Goal: Transaction & Acquisition: Purchase product/service

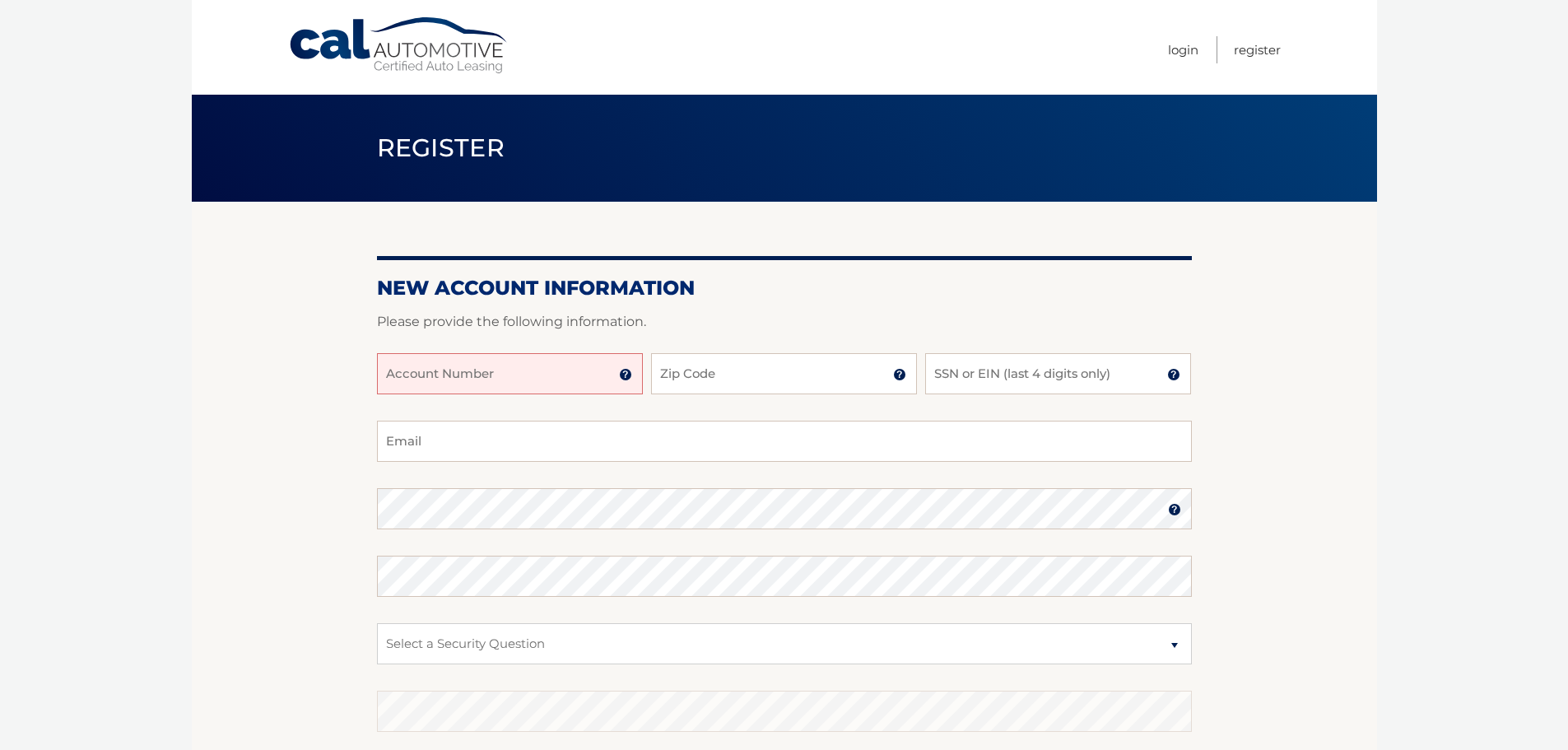
click at [491, 375] on input "Account Number" at bounding box center [510, 373] width 266 height 41
type input "44455980050"
click at [754, 382] on input "Zip Code" at bounding box center [784, 373] width 266 height 41
type input "33446"
click at [984, 385] on input "SSN or EIN (last 4 digits only)" at bounding box center [1058, 373] width 266 height 41
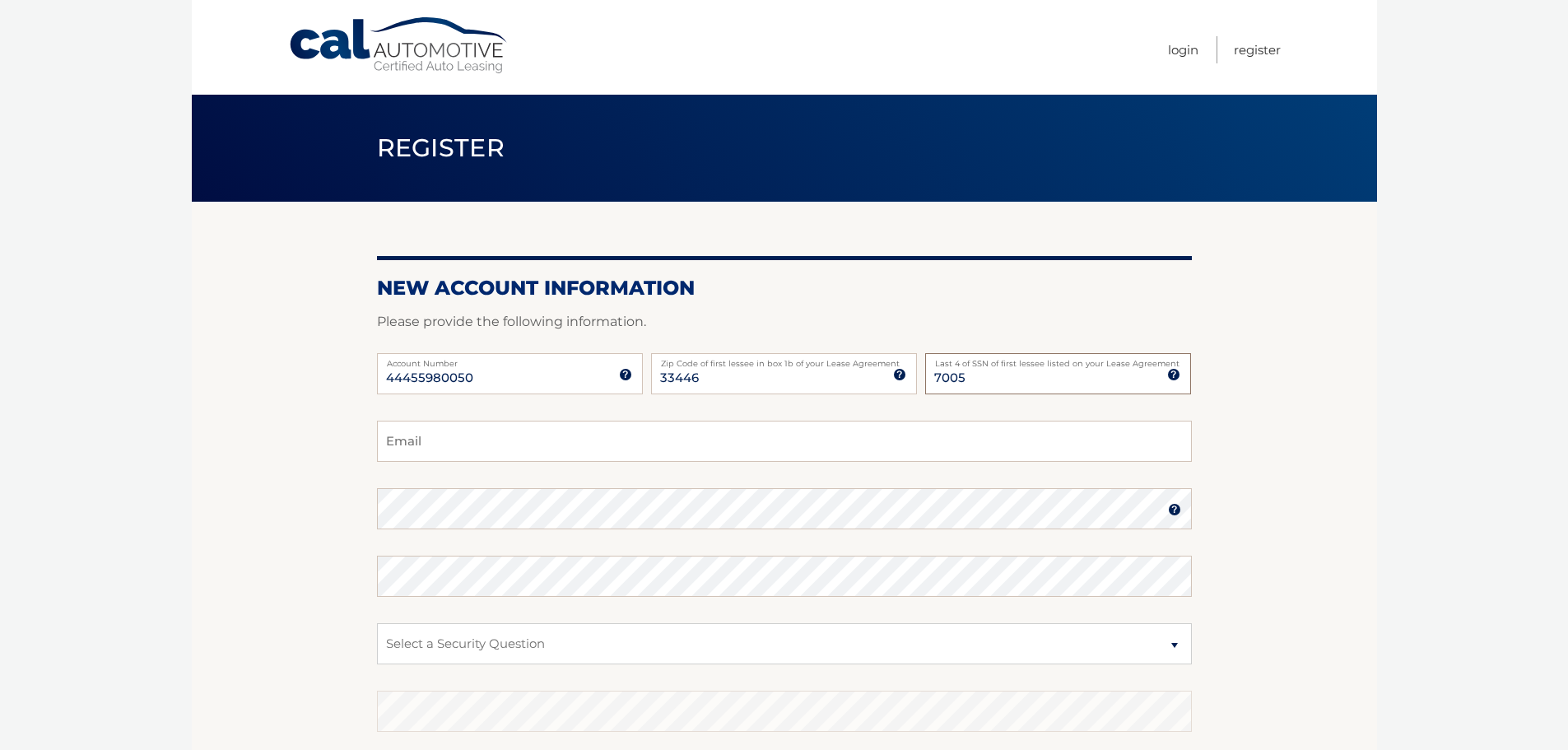
type input "7005"
click at [410, 447] on input "Email" at bounding box center [784, 441] width 815 height 41
type input "[PERSON_NAME][EMAIL_ADDRESS][PERSON_NAME][PERSON_NAME][DOMAIN_NAME]"
click at [471, 636] on select "Select a Security Question What was the name of your elementary school? What is…" at bounding box center [784, 643] width 815 height 41
select select "1"
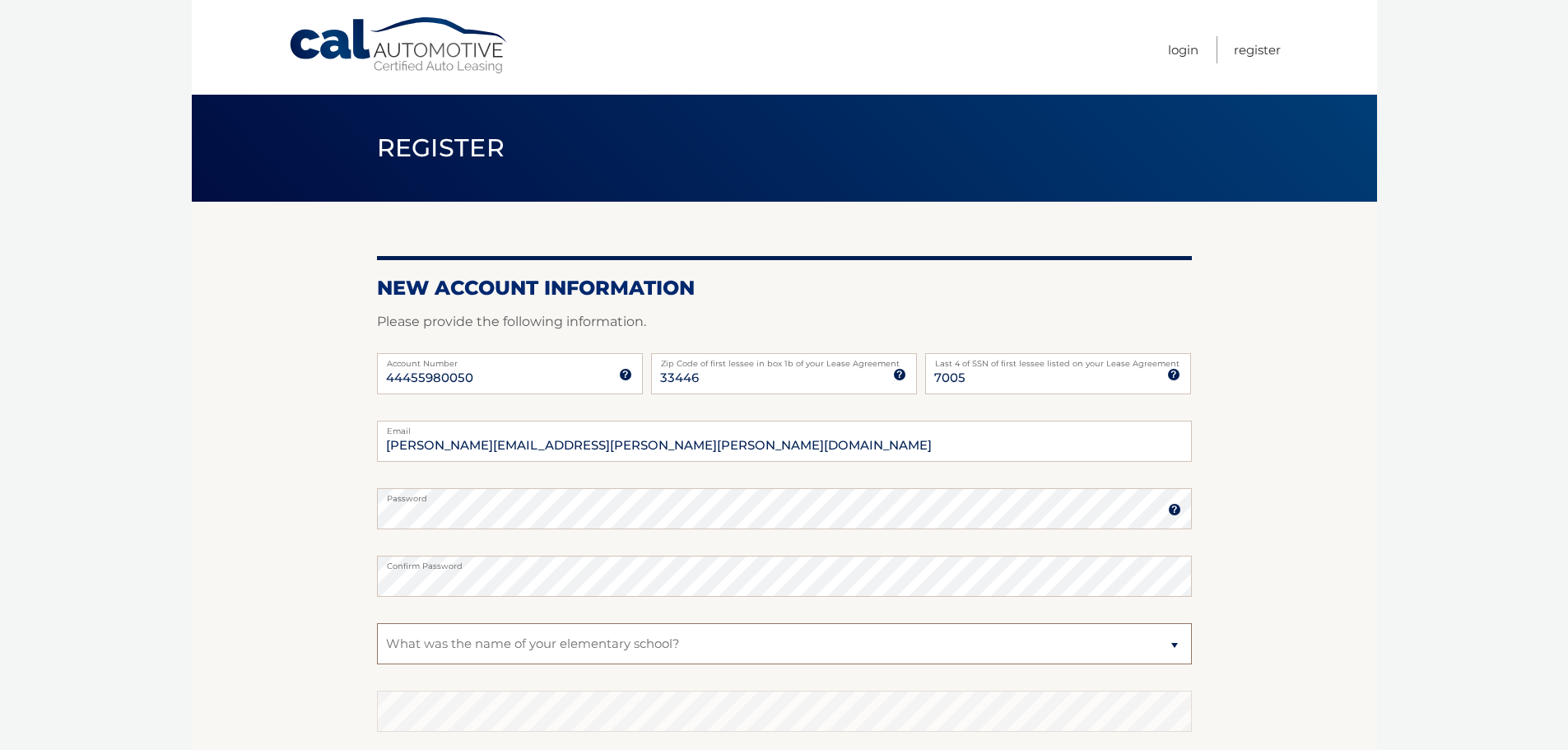
click at [377, 623] on select "Select a Security Question What was the name of your elementary school? What is…" at bounding box center [784, 643] width 815 height 41
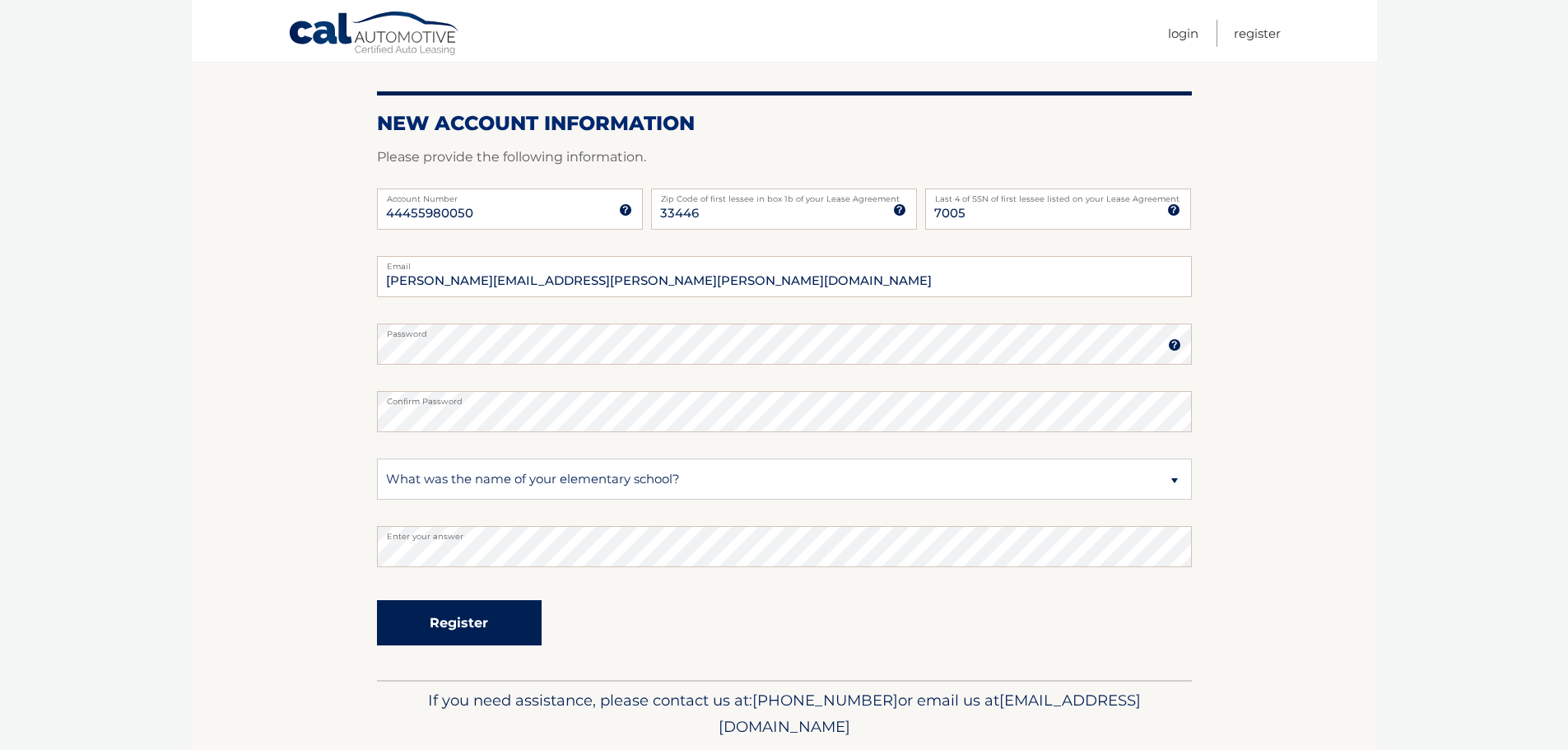
click at [479, 620] on button "Register" at bounding box center [459, 623] width 165 height 45
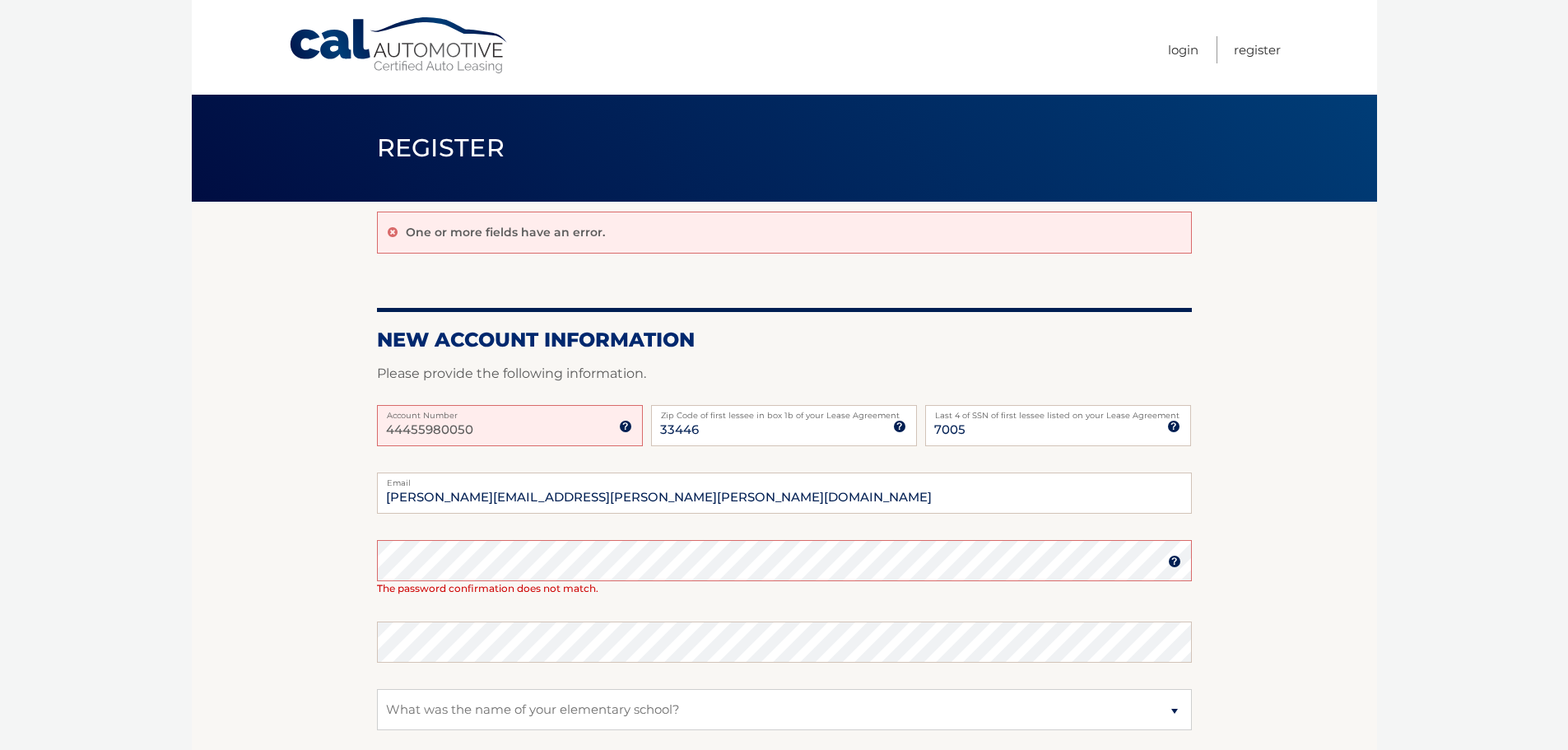
click at [433, 429] on input "44455980050" at bounding box center [510, 425] width 266 height 41
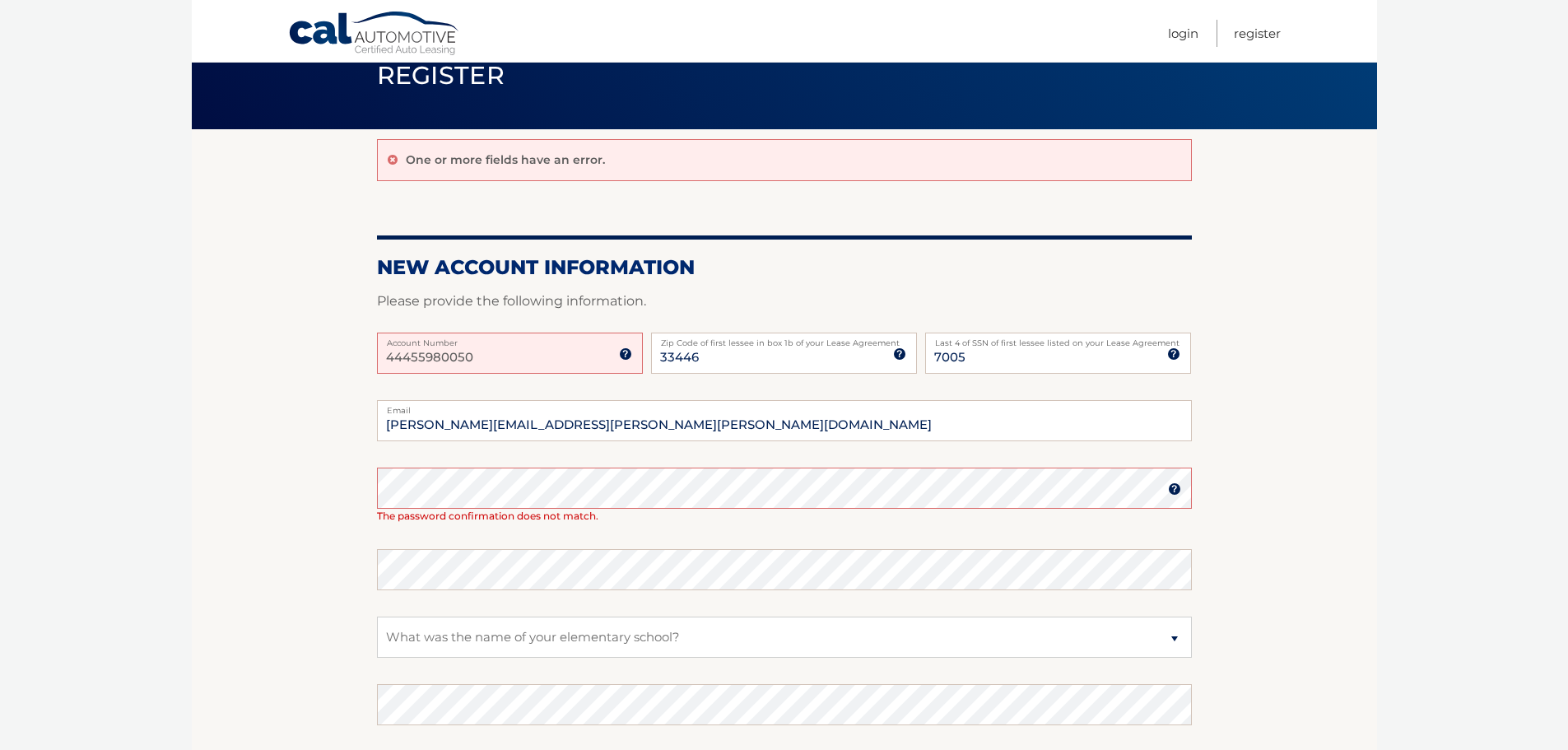
scroll to position [165, 0]
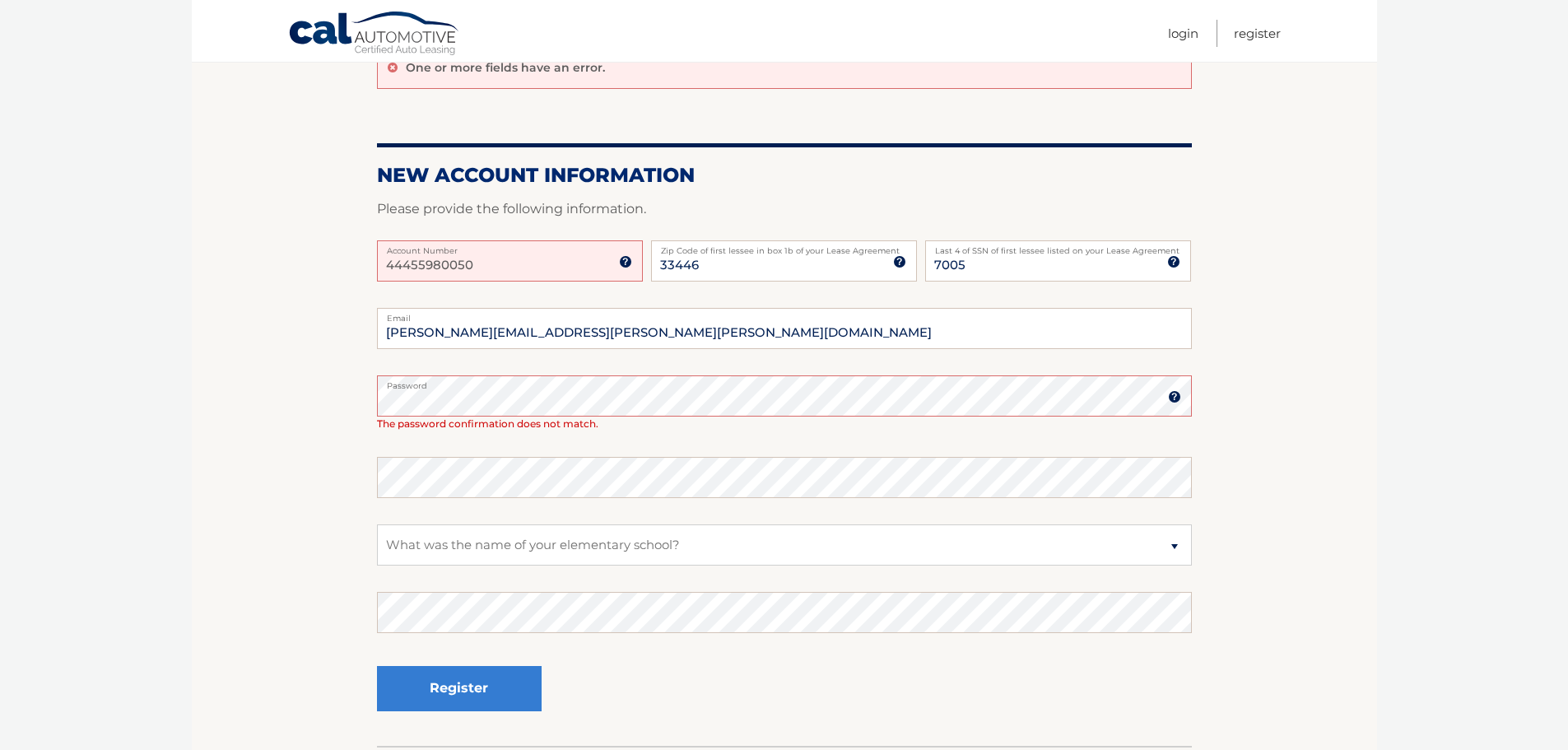
click at [1179, 394] on img at bounding box center [1175, 397] width 13 height 13
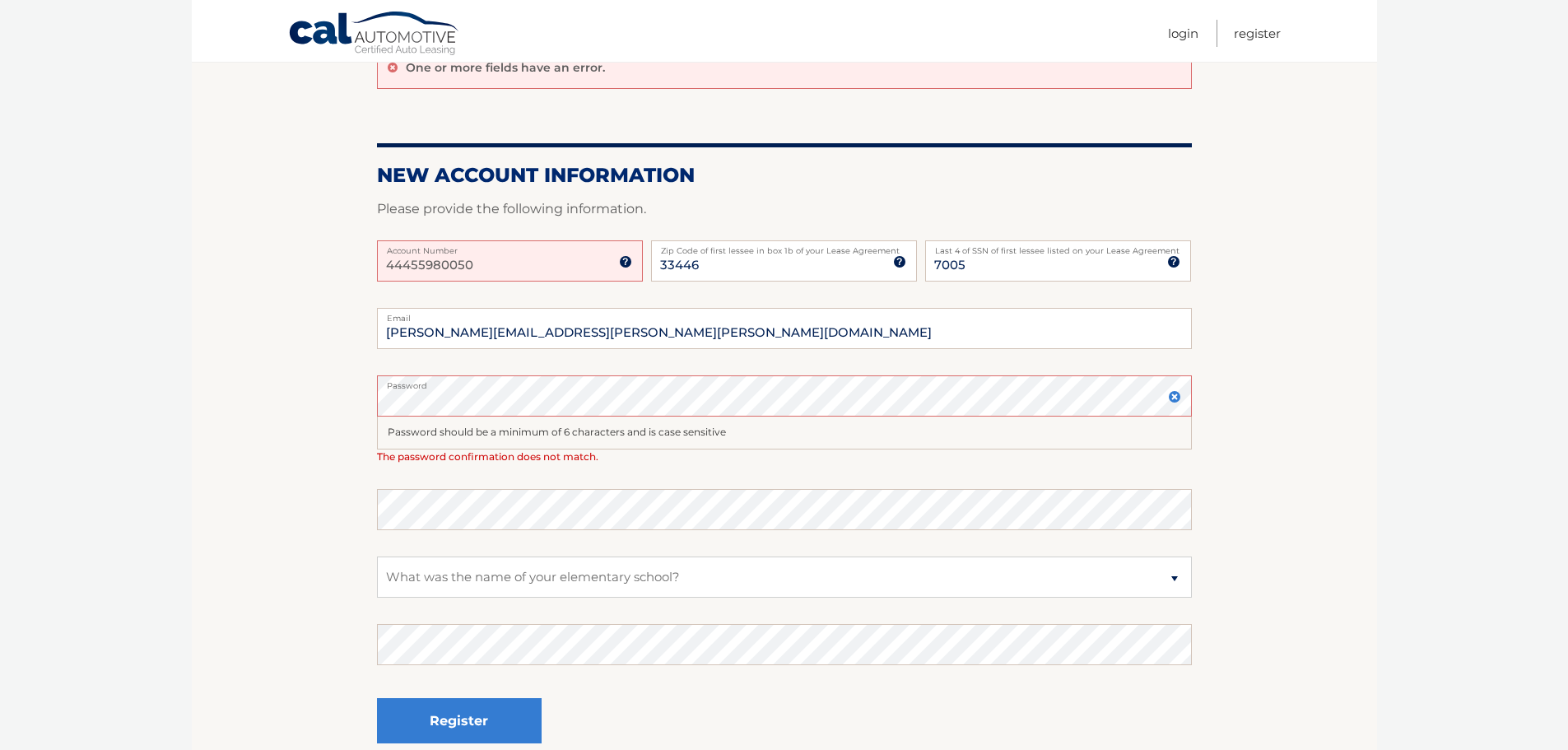
click at [1179, 394] on img at bounding box center [1175, 397] width 13 height 13
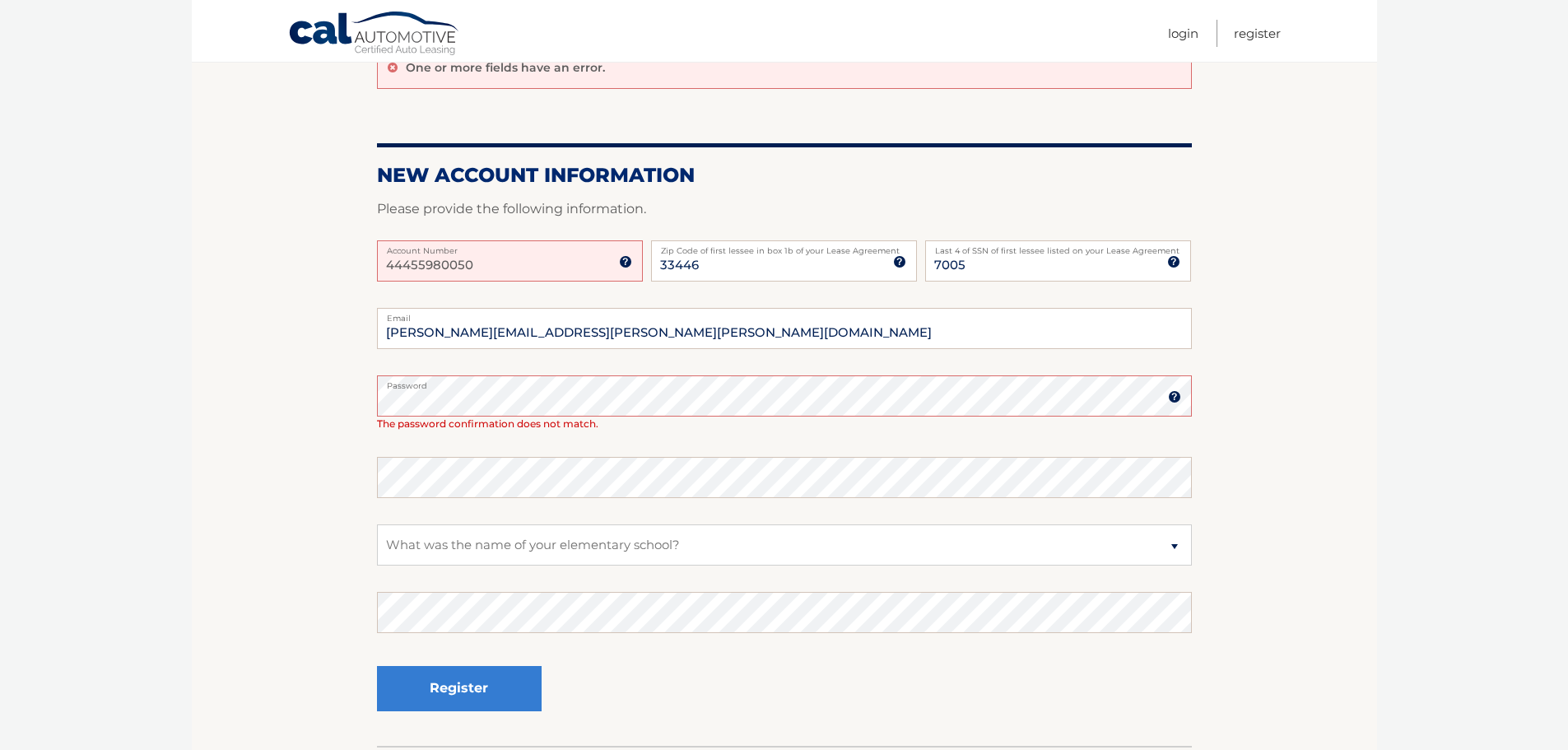
click at [1179, 394] on img at bounding box center [1175, 397] width 13 height 13
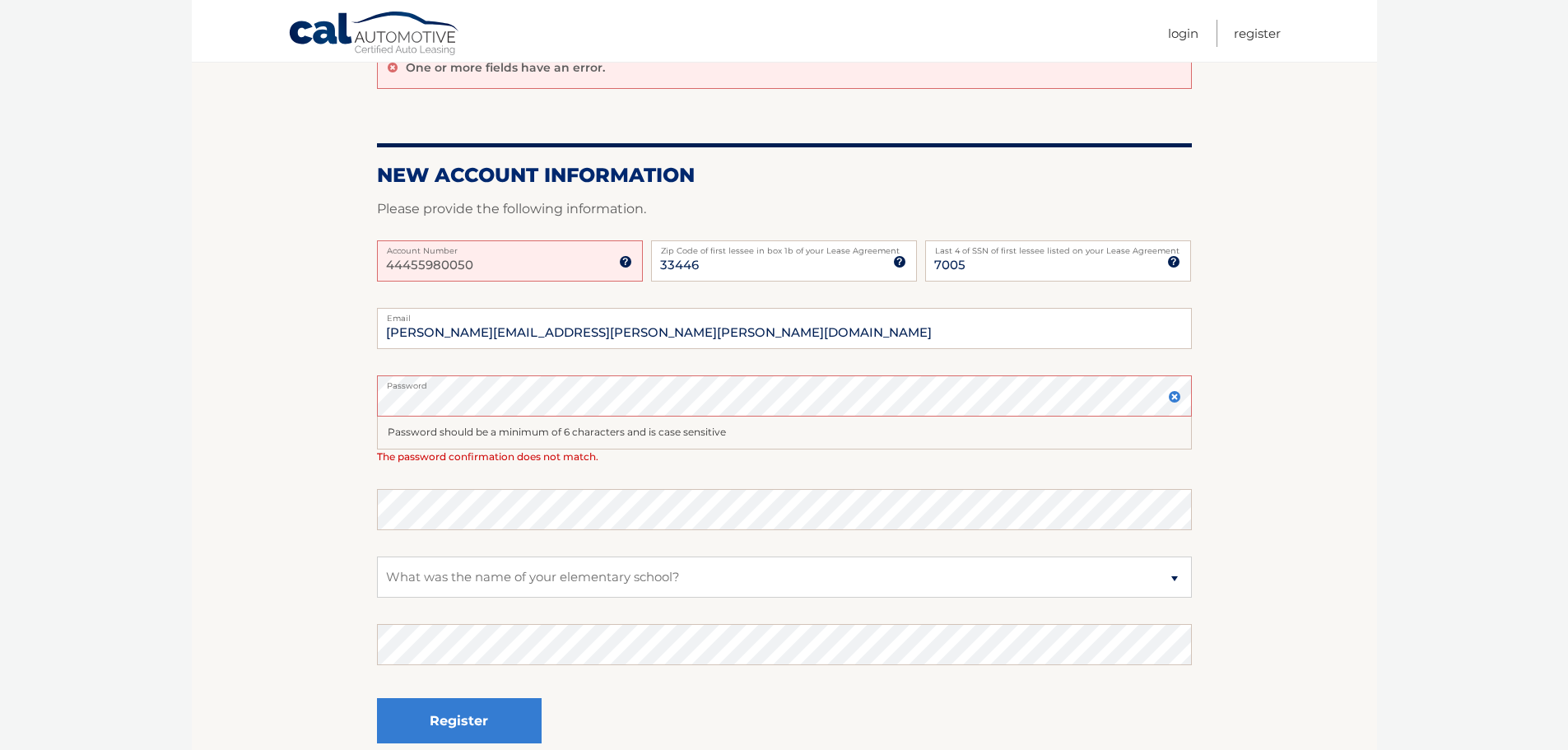
click at [0, 397] on html "Cal Automotive Menu Login Register Register" at bounding box center [784, 210] width 1568 height 750
click at [175, 401] on body "Cal Automotive Menu Login Register Register" at bounding box center [784, 210] width 1568 height 750
click at [463, 584] on select "Select a Security Question What was the name of your elementary school? What is…" at bounding box center [784, 576] width 815 height 41
click at [377, 556] on select "Select a Security Question What was the name of your elementary school? What is…" at bounding box center [784, 576] width 815 height 41
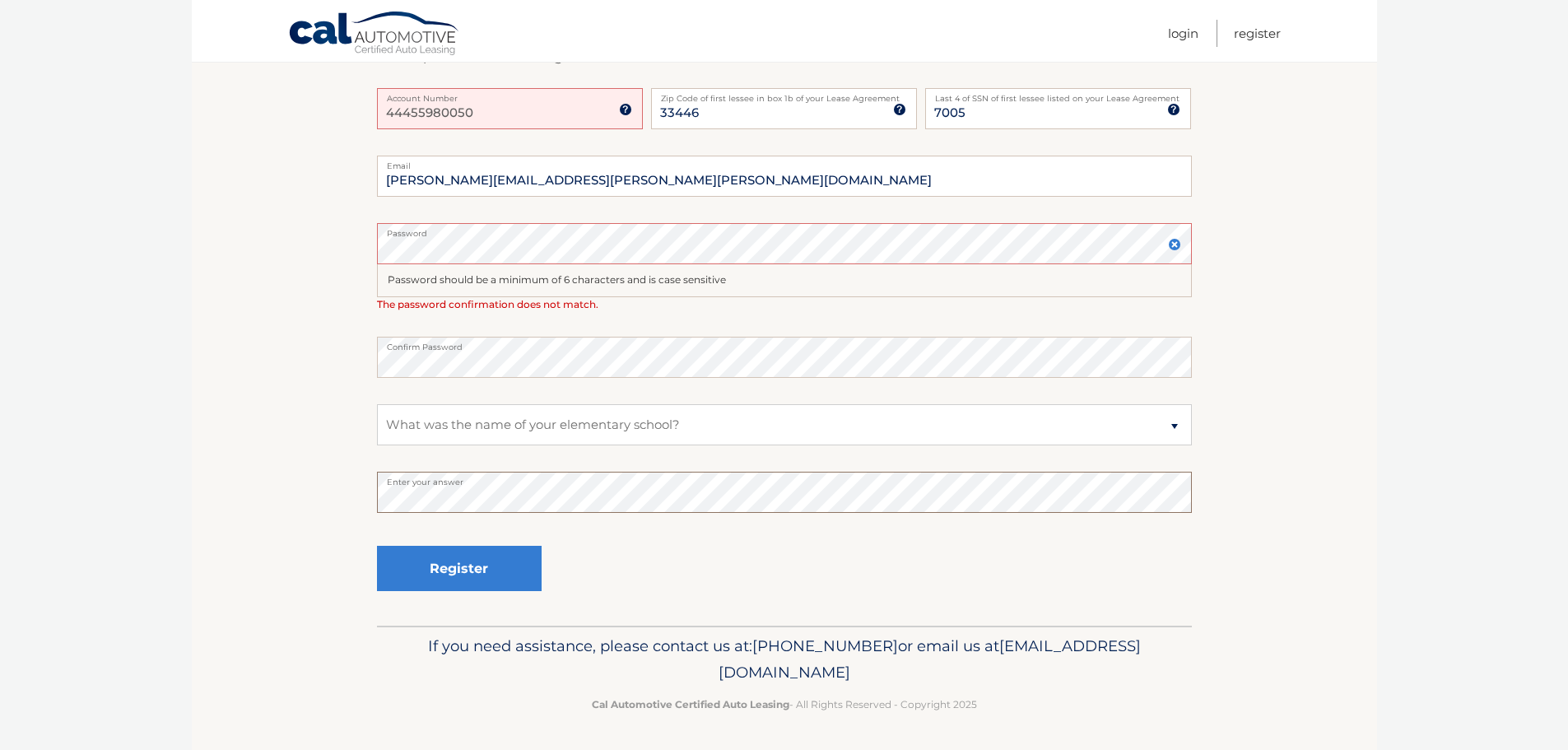
scroll to position [318, 0]
click at [443, 565] on button "Register" at bounding box center [459, 567] width 165 height 45
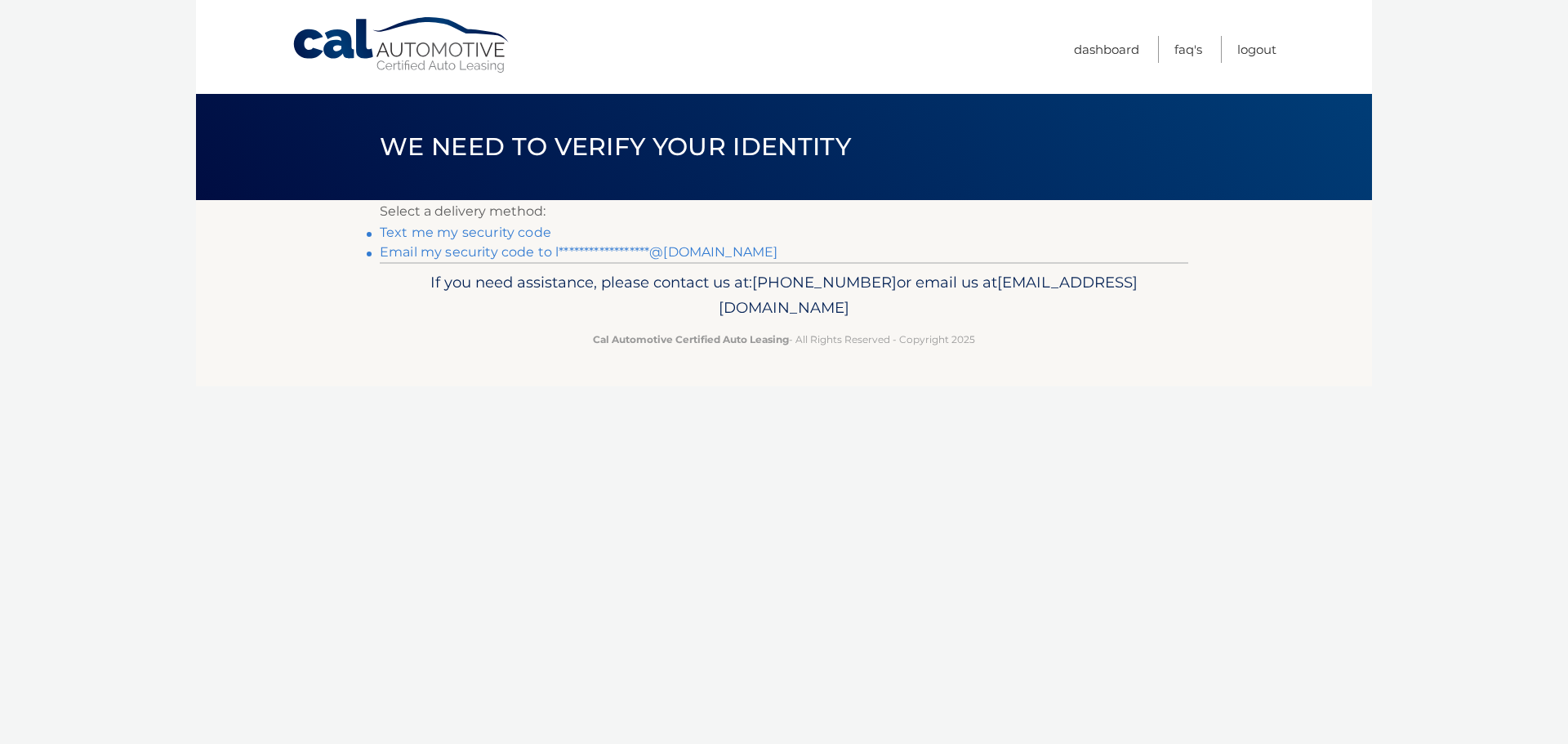
click at [481, 254] on link "**********" at bounding box center [578, 252] width 398 height 16
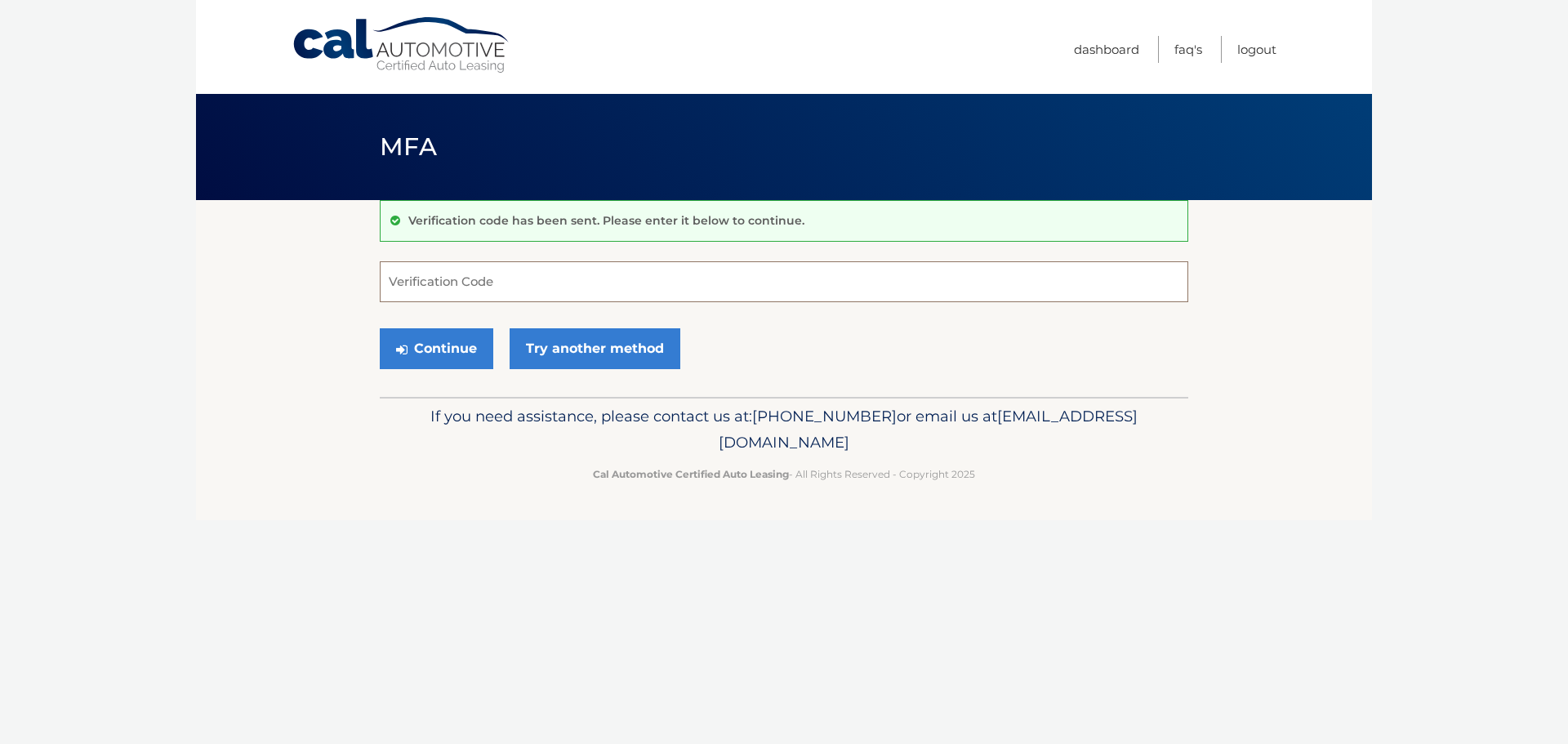
click at [470, 279] on input "Verification Code" at bounding box center [784, 281] width 808 height 40
paste input "277624"
click at [422, 340] on button "Continue" at bounding box center [436, 348] width 114 height 40
click at [464, 283] on input "277624" at bounding box center [784, 281] width 808 height 40
type input "277624"
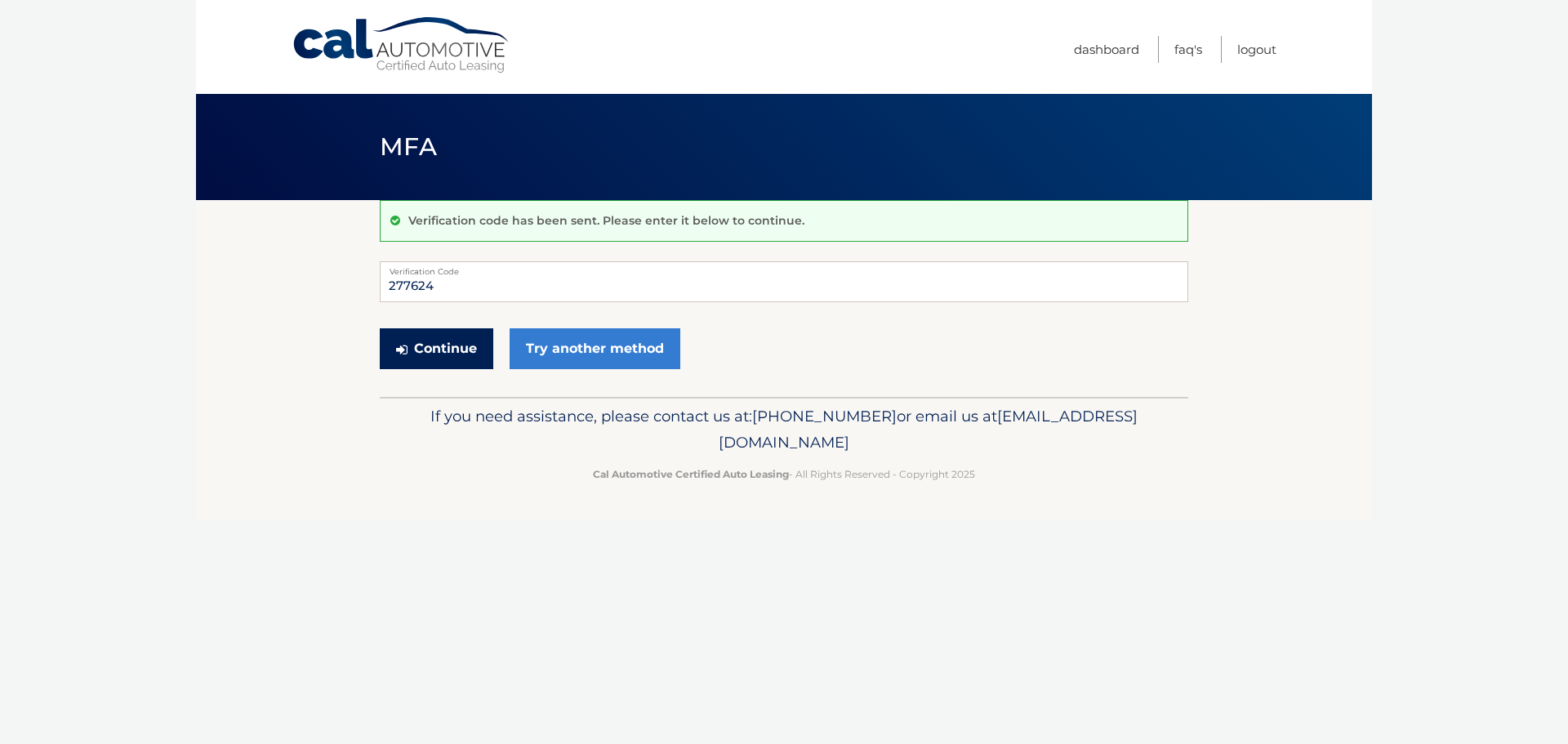
click at [432, 338] on button "Continue" at bounding box center [436, 348] width 114 height 40
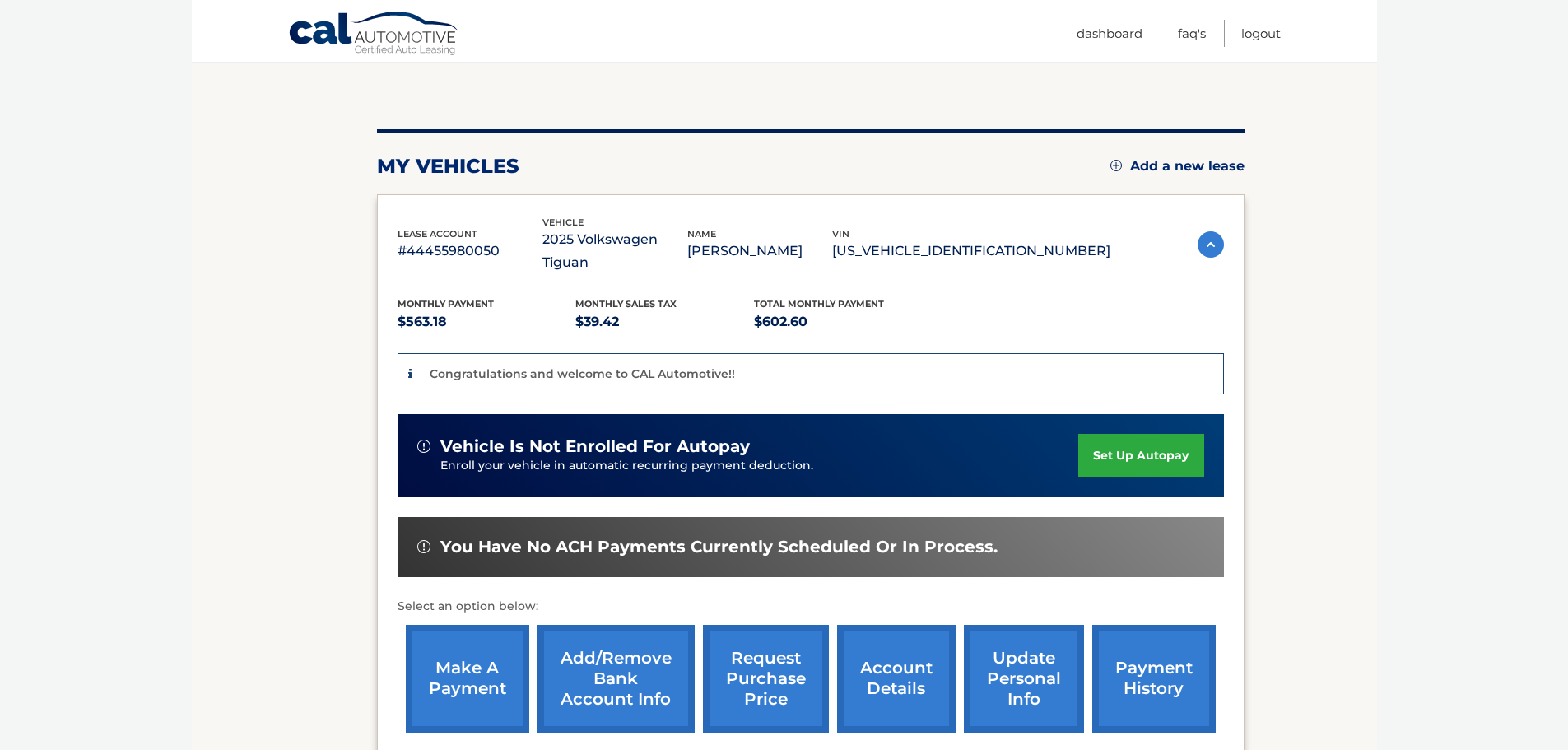
scroll to position [165, 0]
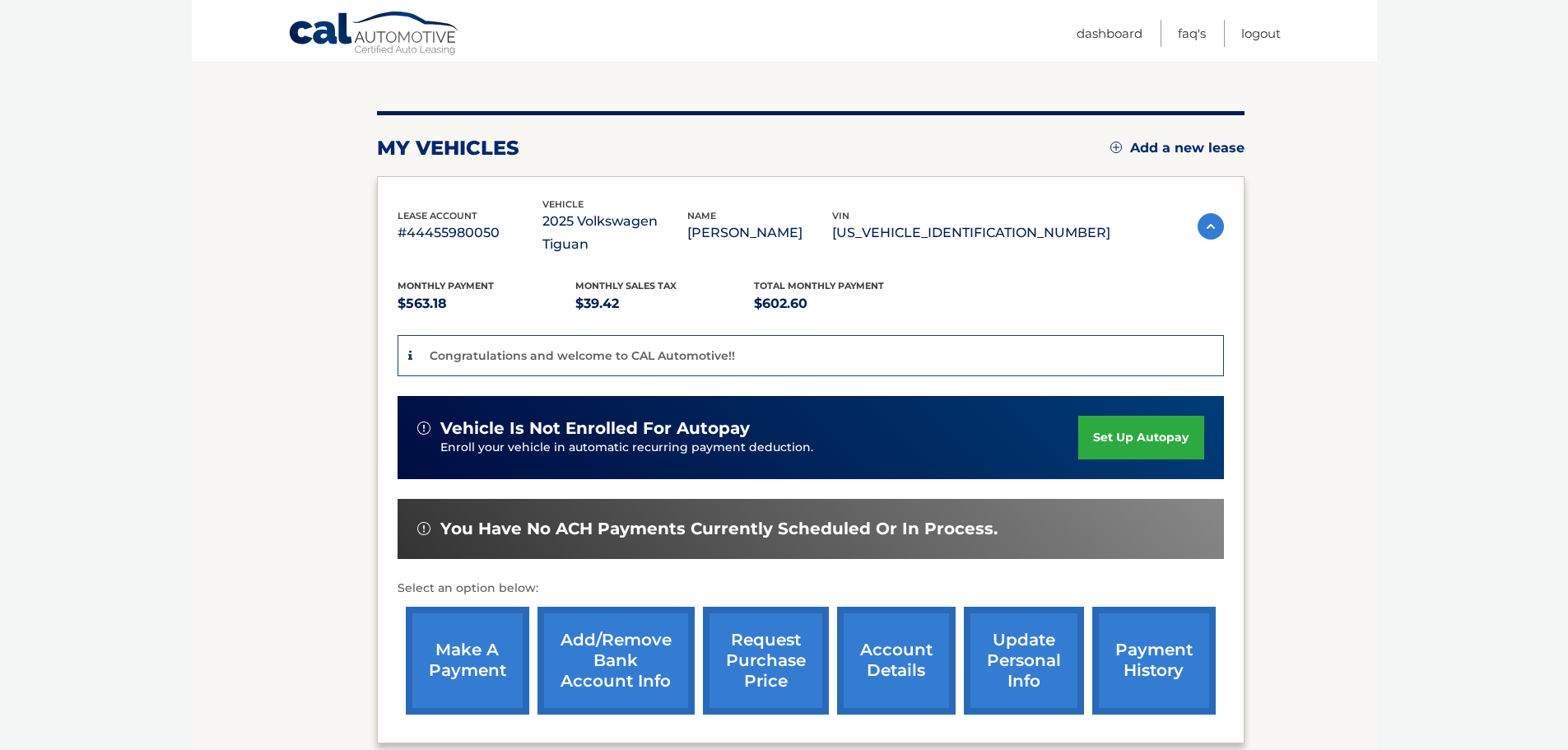
drag, startPoint x: 459, startPoint y: 638, endPoint x: 491, endPoint y: 644, distance: 32.6
click at [459, 639] on link "make a payment" at bounding box center [467, 661] width 123 height 108
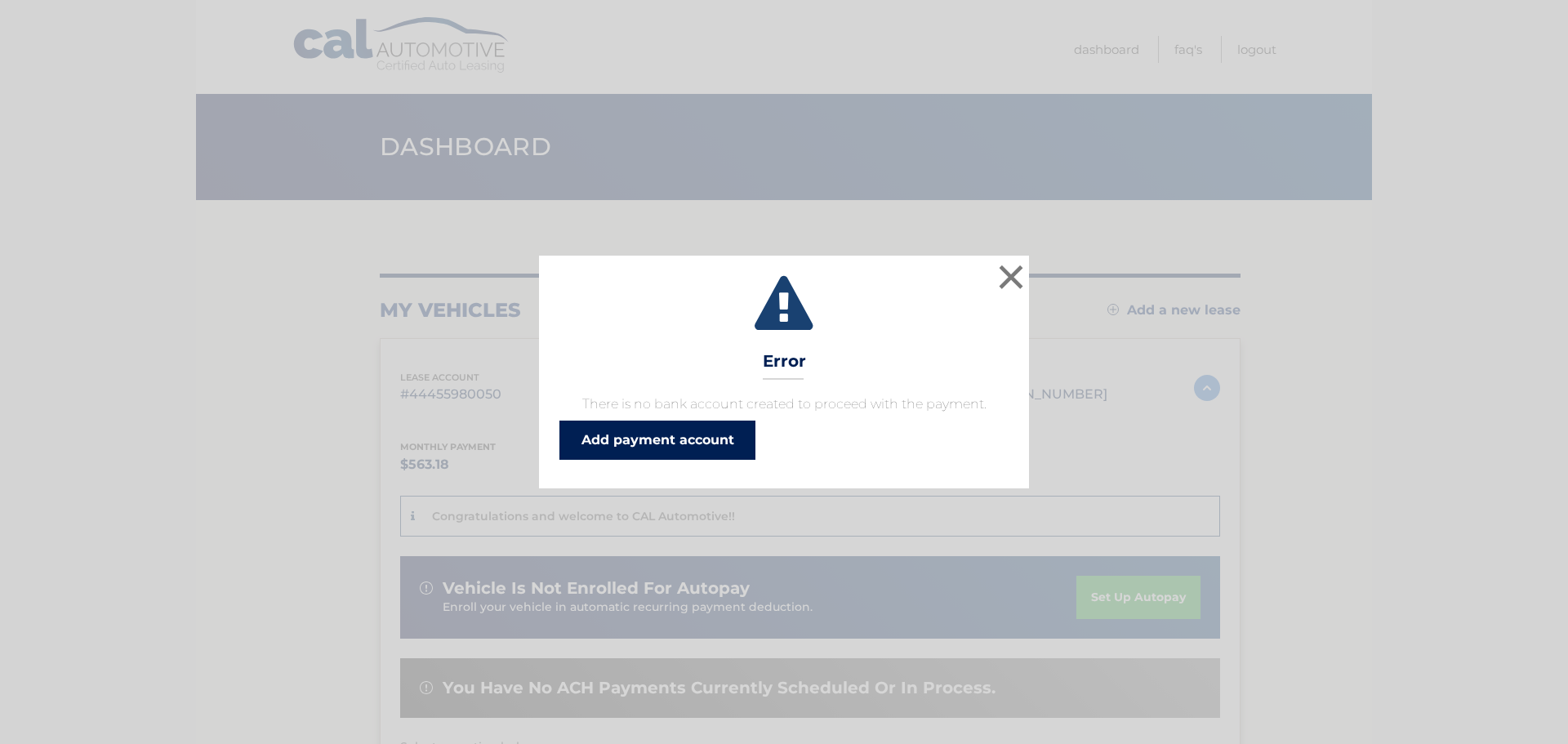
click at [638, 445] on link "Add payment account" at bounding box center [657, 440] width 196 height 40
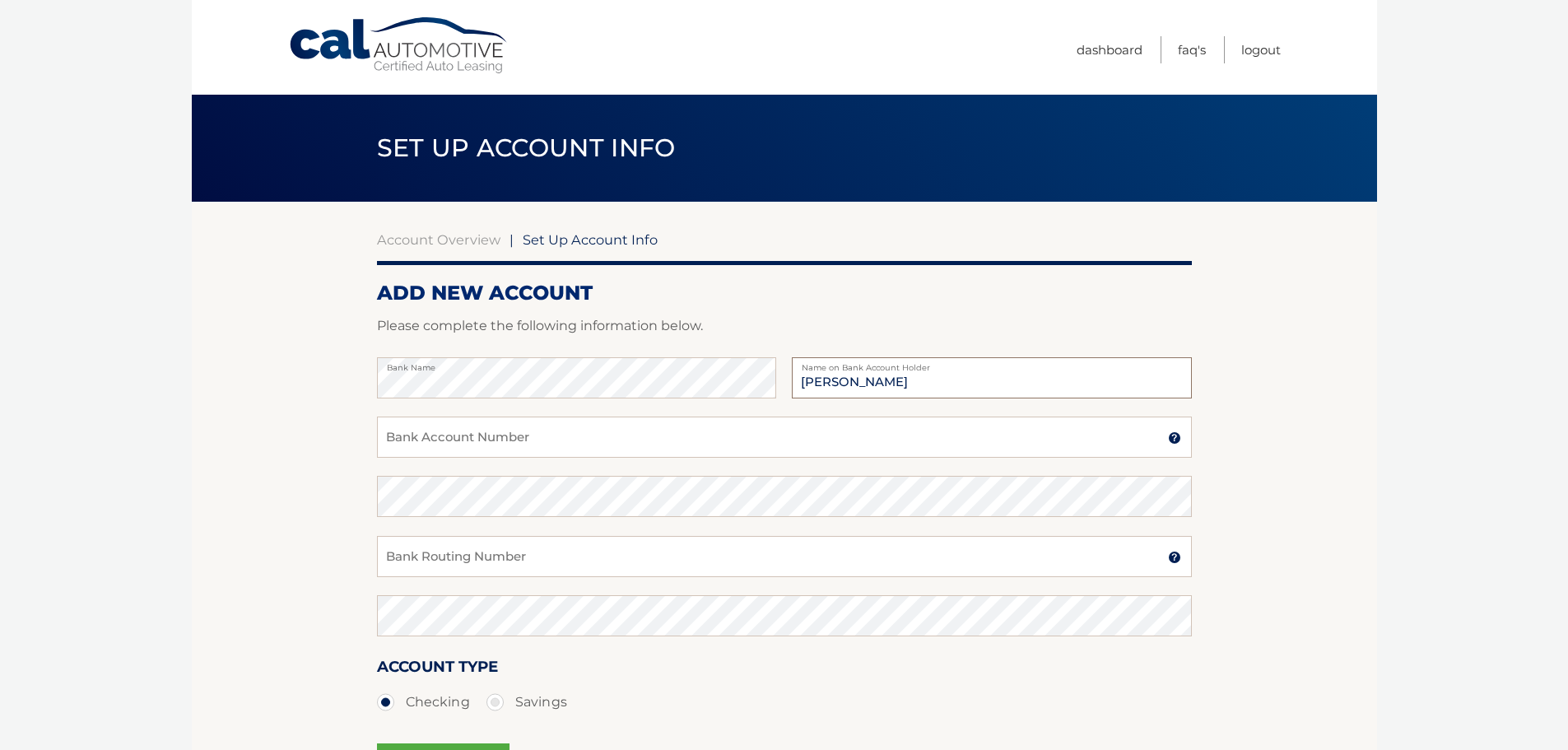
type input "[PERSON_NAME]"
click at [445, 439] on input "Bank Account Number" at bounding box center [784, 437] width 815 height 41
type input "1000402223400"
click at [442, 564] on input "Bank Routing Number" at bounding box center [784, 555] width 815 height 41
click at [407, 553] on input "Bank Routing Number" at bounding box center [784, 555] width 815 height 41
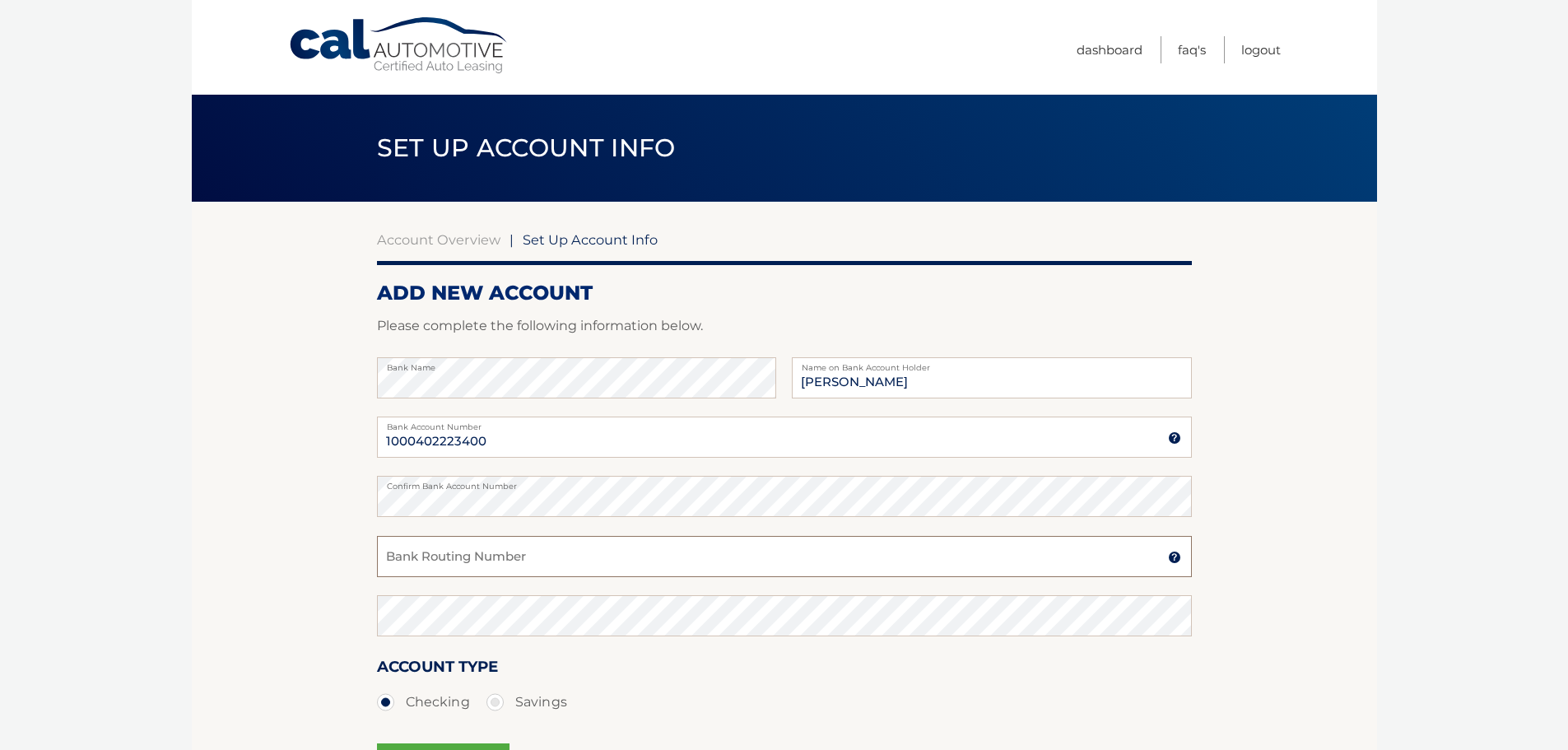
paste input "063107513"
type input "063107513"
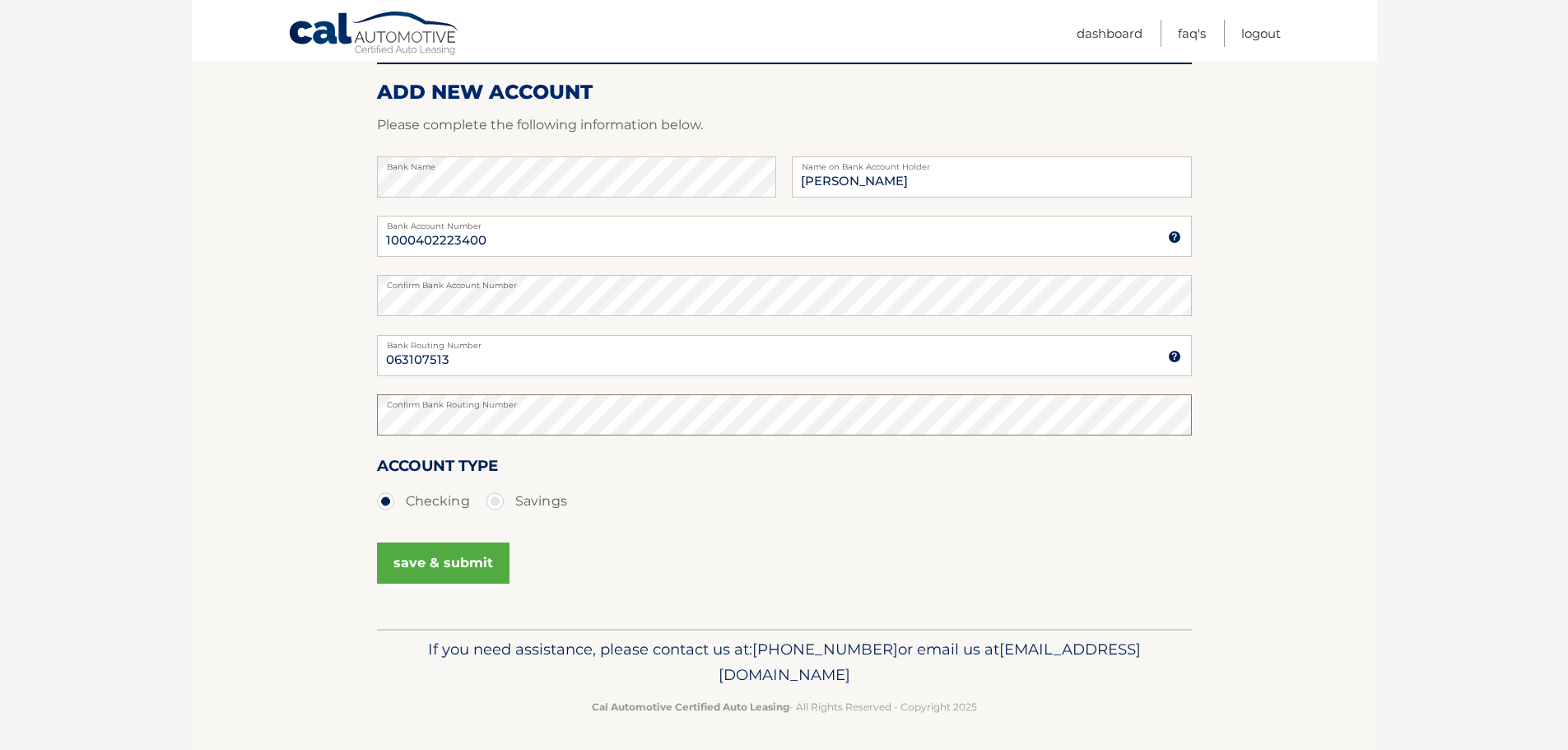
scroll to position [205, 0]
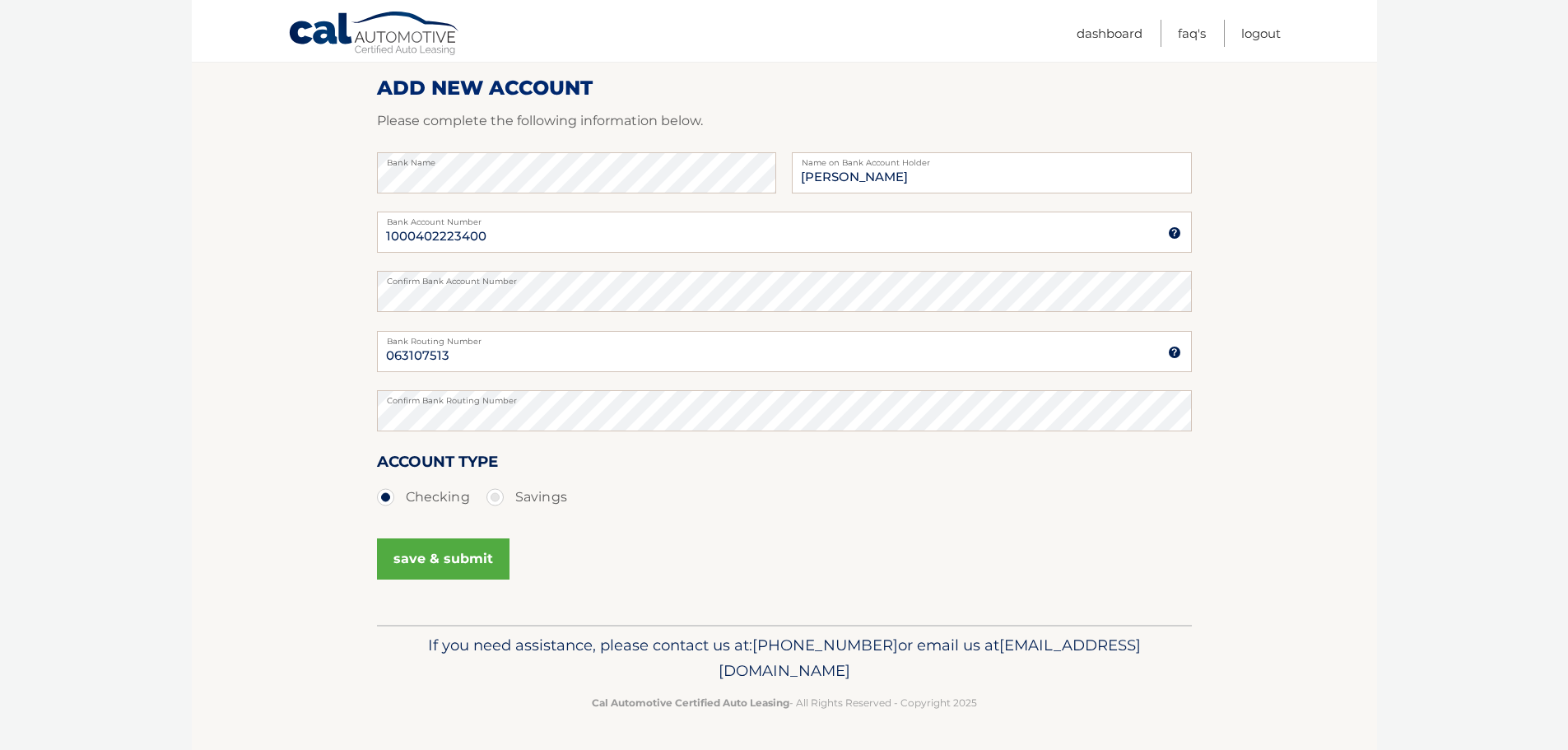
click at [412, 553] on button "save & submit" at bounding box center [442, 558] width 132 height 41
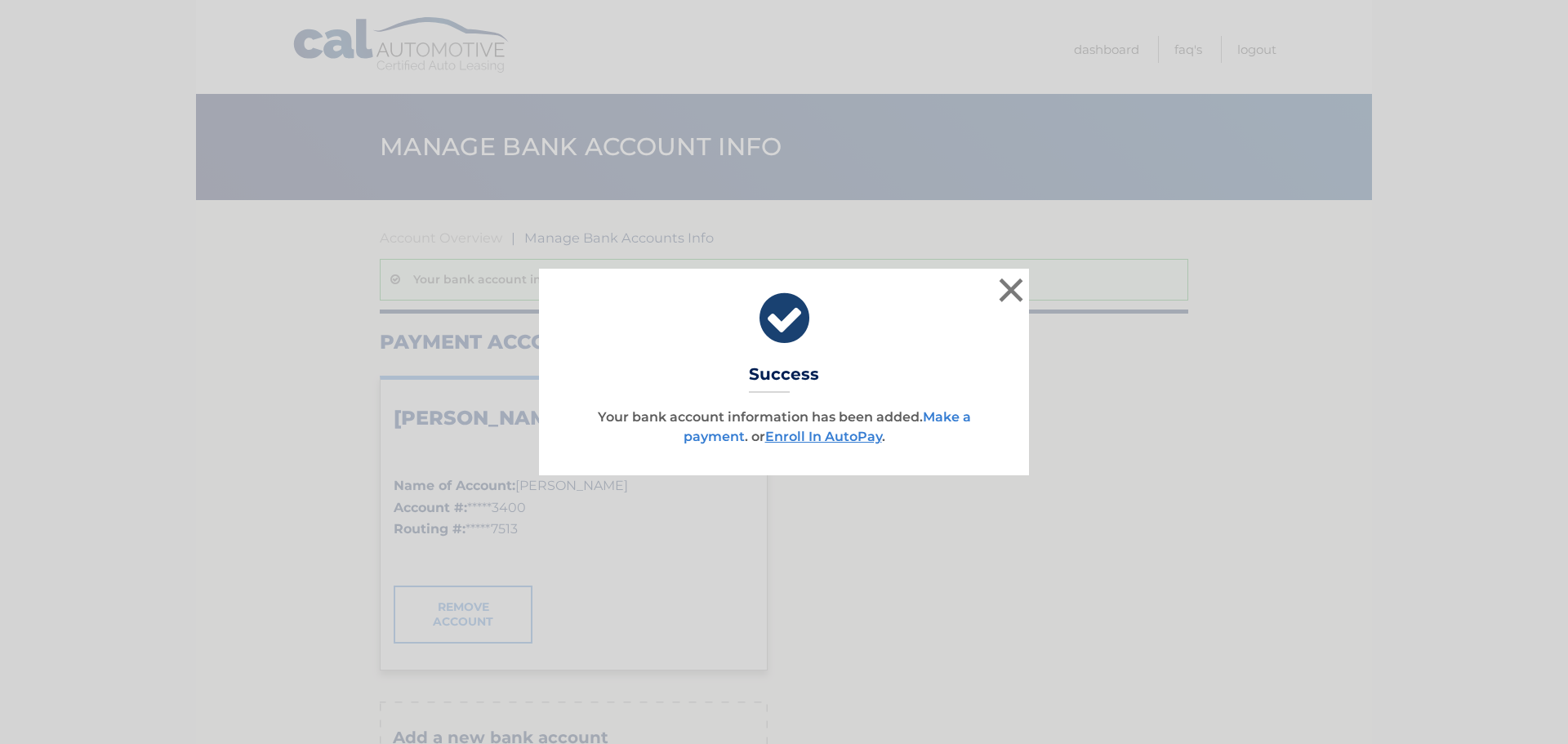
click at [951, 421] on link "Make a payment" at bounding box center [827, 426] width 287 height 35
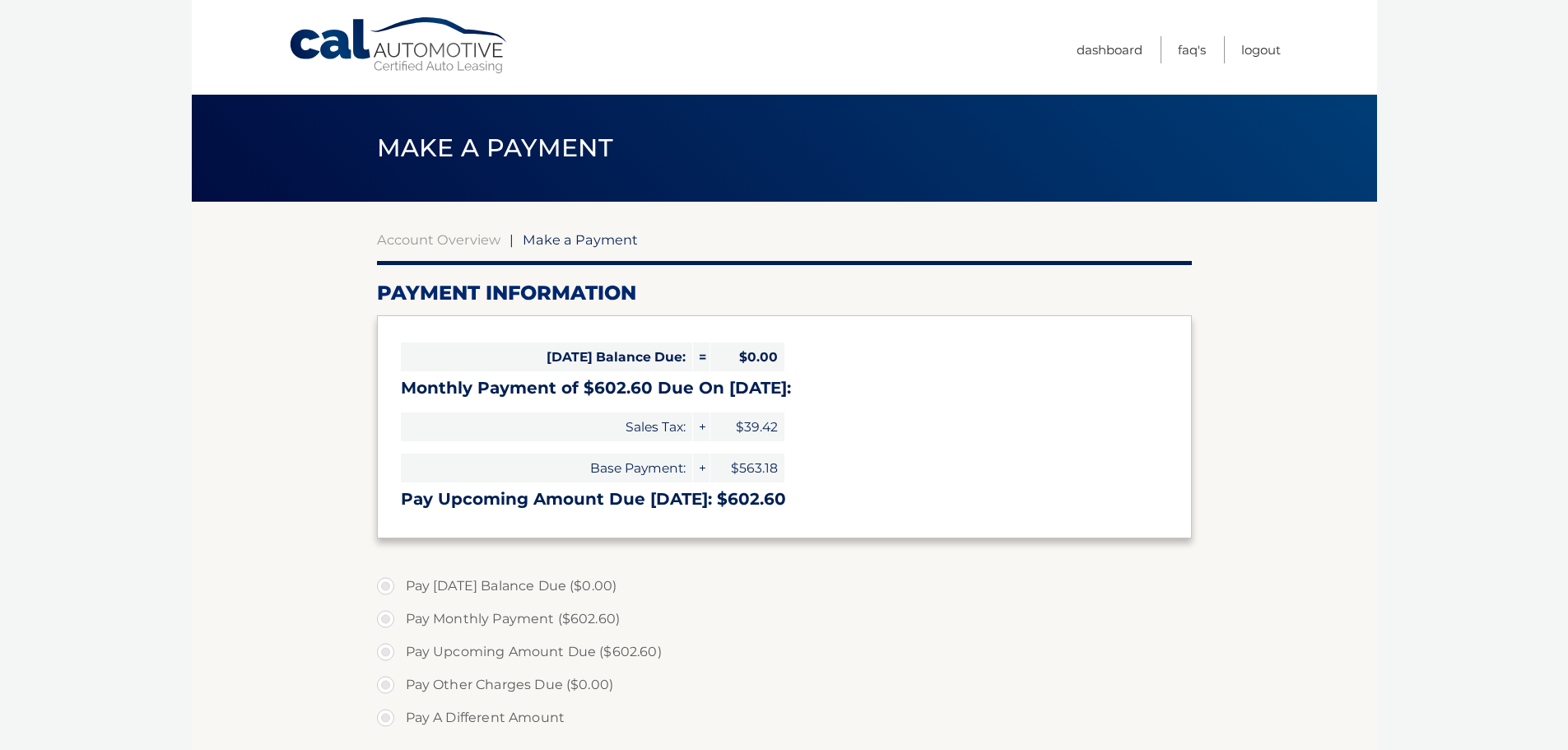
select select "YmFiNDRjNjktNGFlOS00NGQ2LThjMzAtMTQ0OWYxNDZhNjdm"
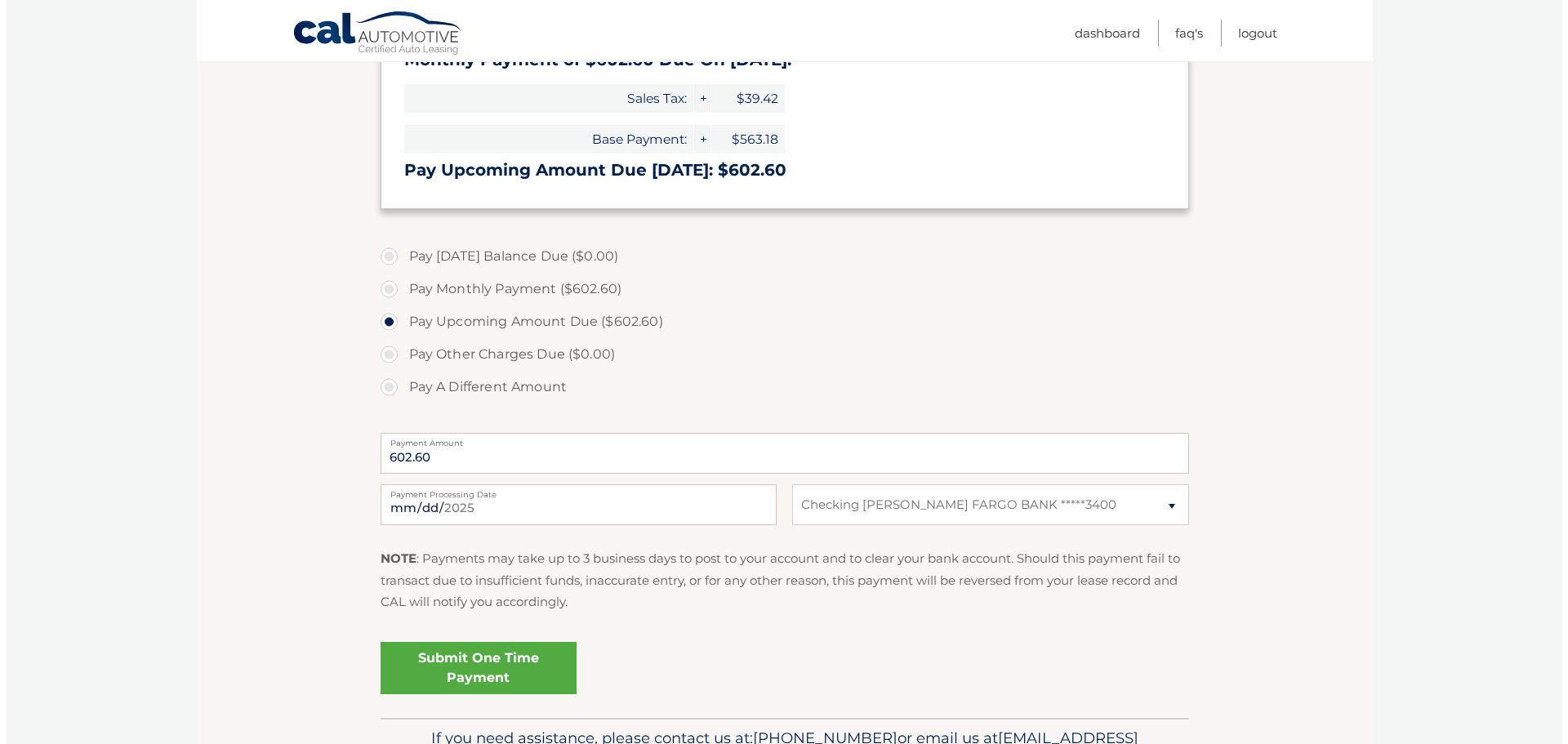
scroll to position [327, 0]
click at [449, 681] on link "Submit One Time Payment" at bounding box center [472, 666] width 196 height 52
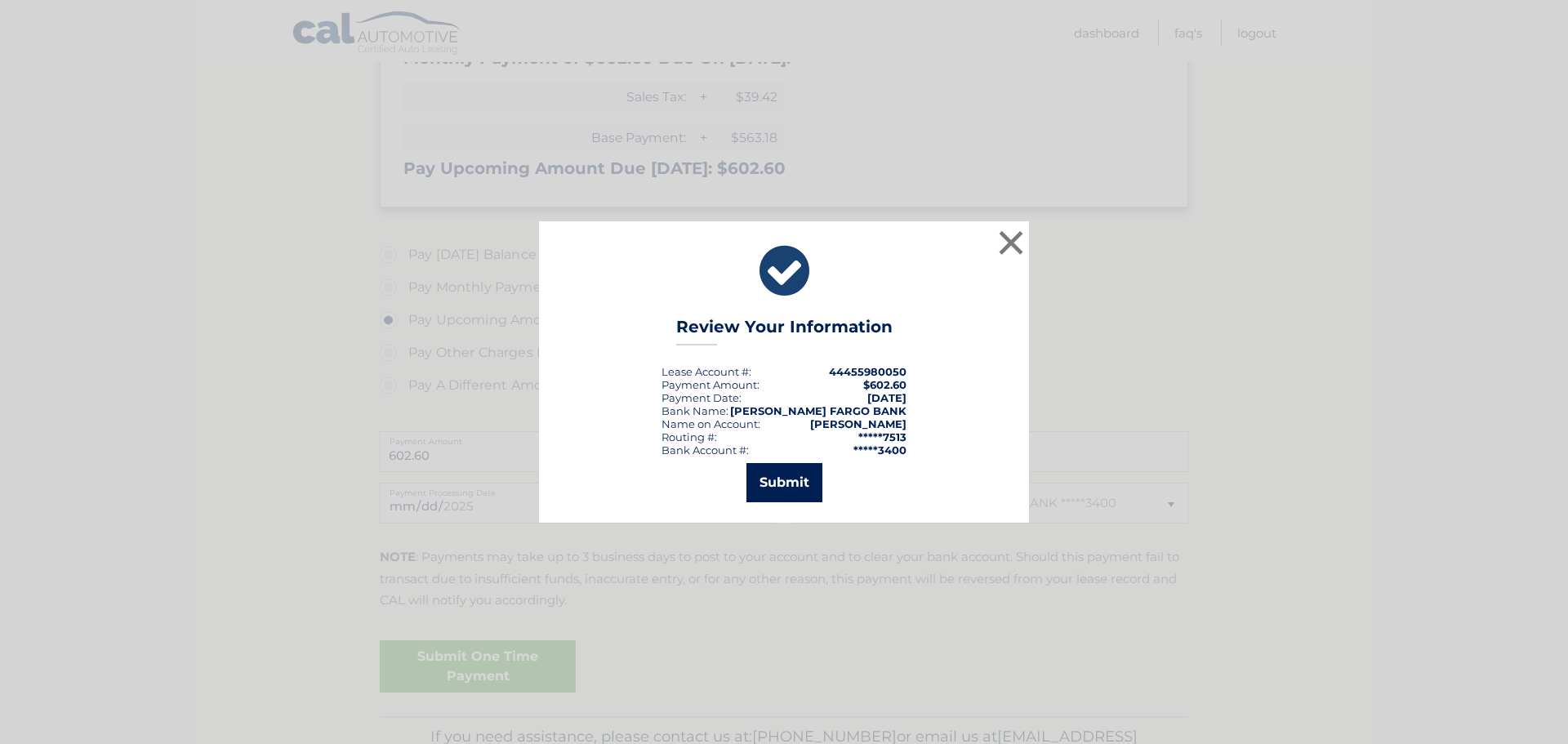
click at [784, 487] on button "Submit" at bounding box center [784, 483] width 76 height 40
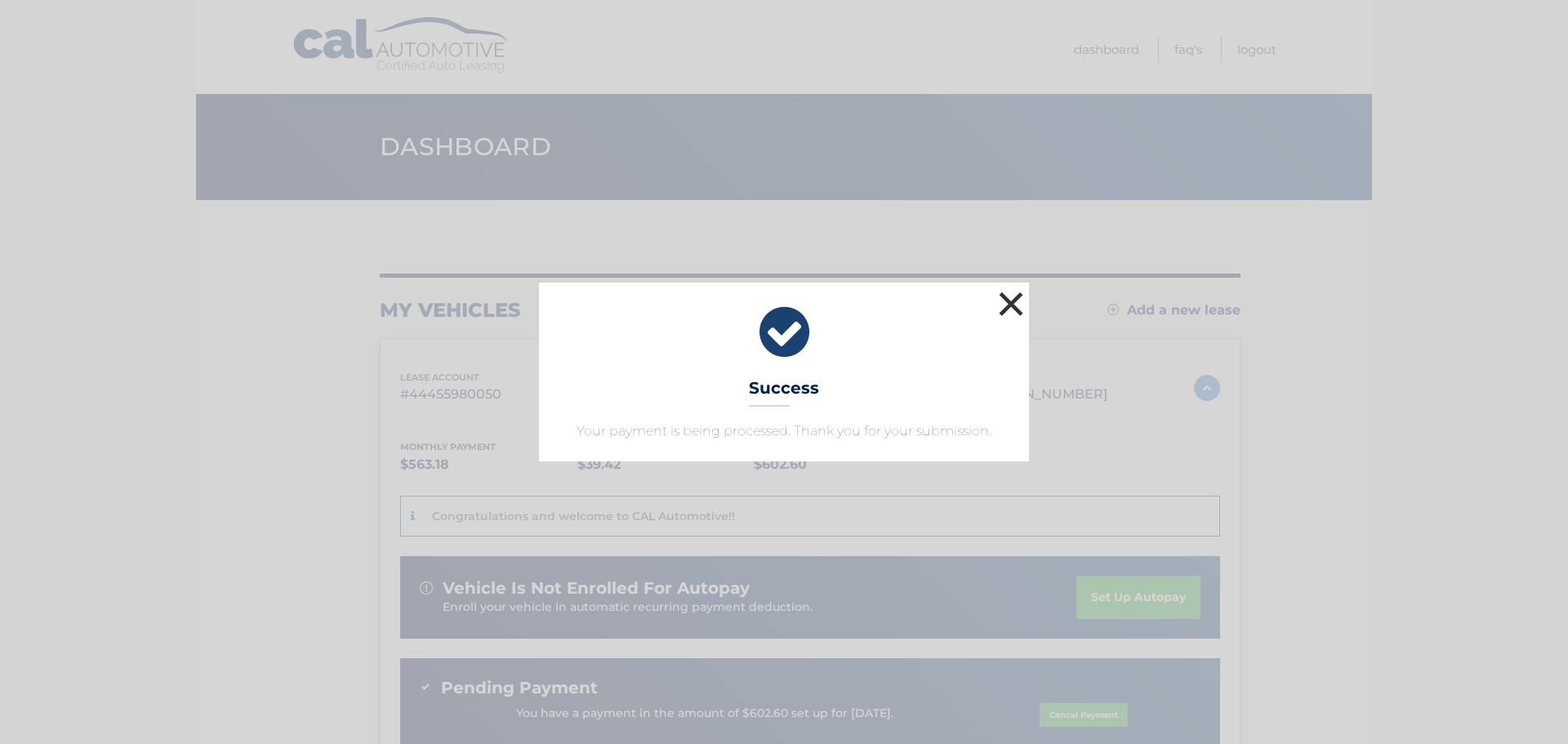
click at [1008, 301] on button "×" at bounding box center [1011, 304] width 33 height 33
